Goal: Information Seeking & Learning: Learn about a topic

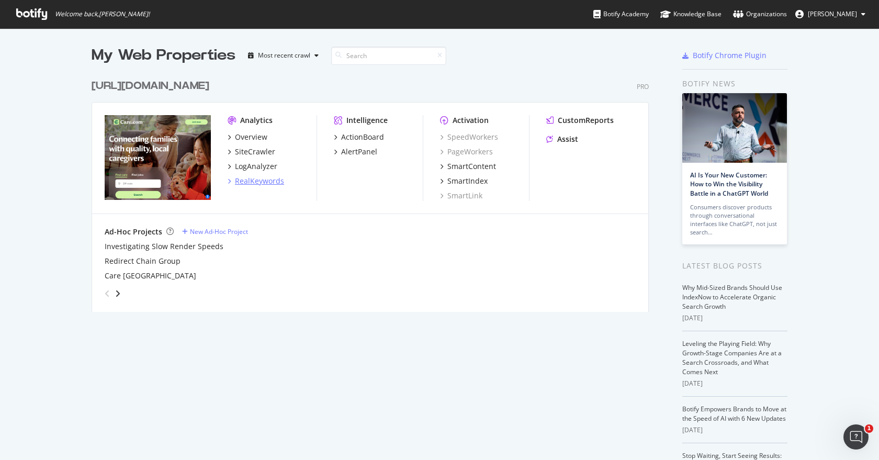
click at [267, 181] on div "RealKeywords" at bounding box center [259, 181] width 49 height 10
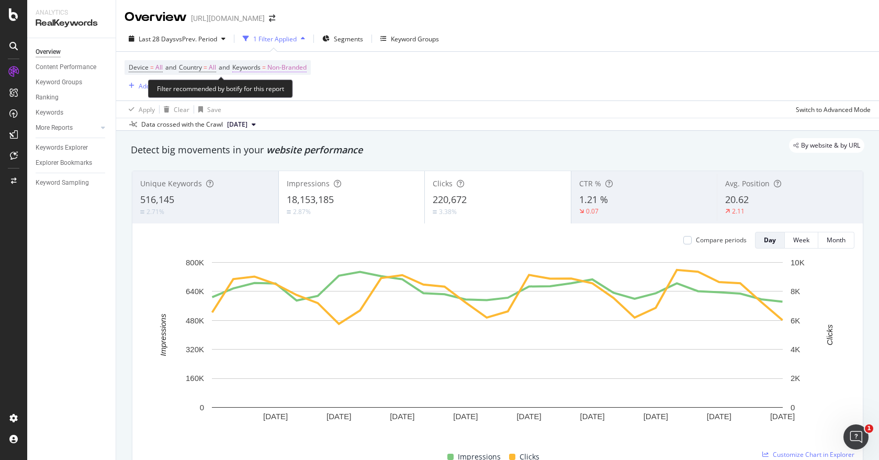
click at [294, 65] on span "Non-Branded" at bounding box center [286, 67] width 39 height 15
click at [281, 95] on span "Non-Branded" at bounding box center [269, 92] width 43 height 9
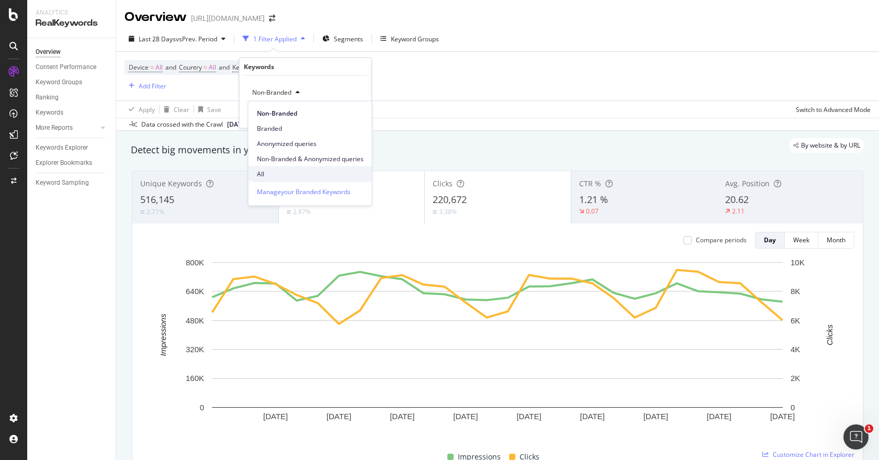
click at [280, 170] on span "All" at bounding box center [310, 173] width 107 height 9
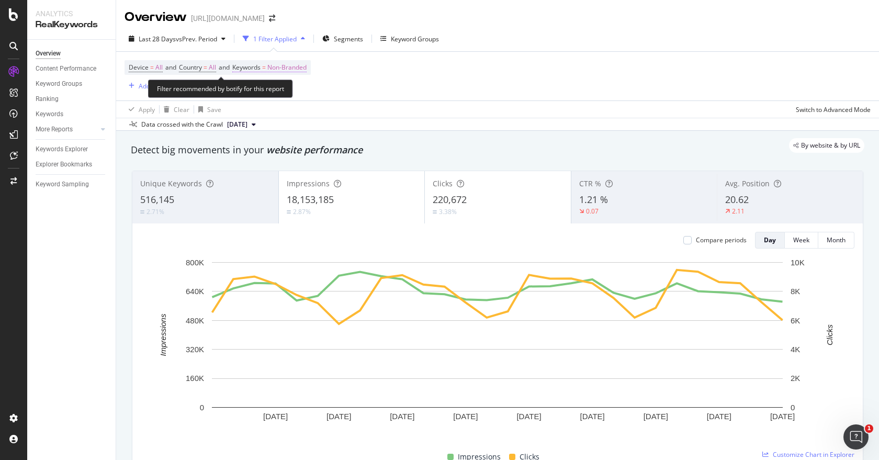
click at [297, 66] on span "Non-Branded" at bounding box center [286, 67] width 39 height 15
click at [283, 94] on span "Non-Branded" at bounding box center [269, 92] width 43 height 9
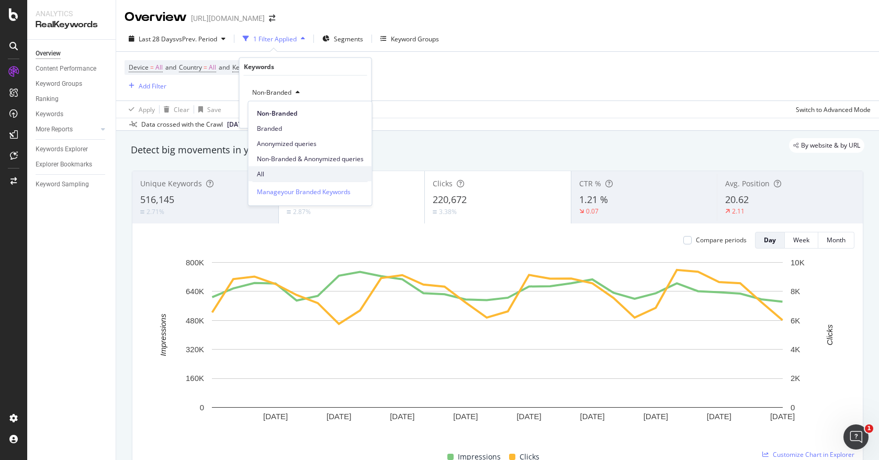
click at [278, 172] on span "All" at bounding box center [310, 173] width 107 height 9
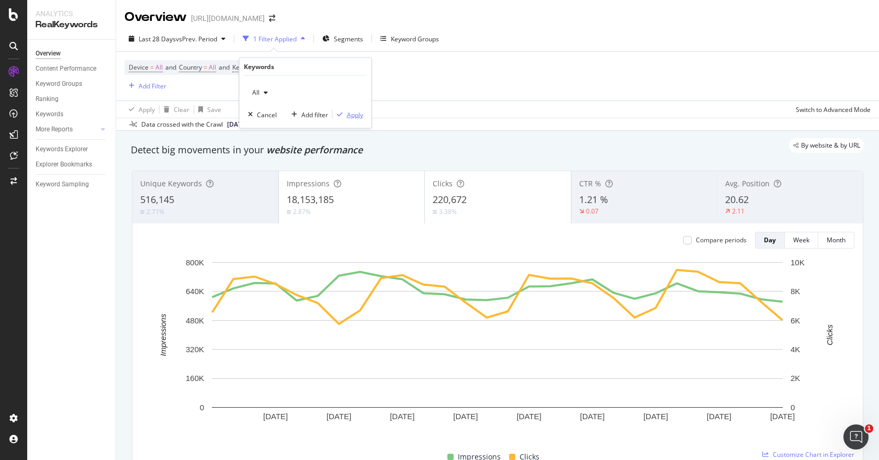
click at [348, 111] on div "Apply" at bounding box center [355, 114] width 16 height 9
